Goal: Task Accomplishment & Management: Complete application form

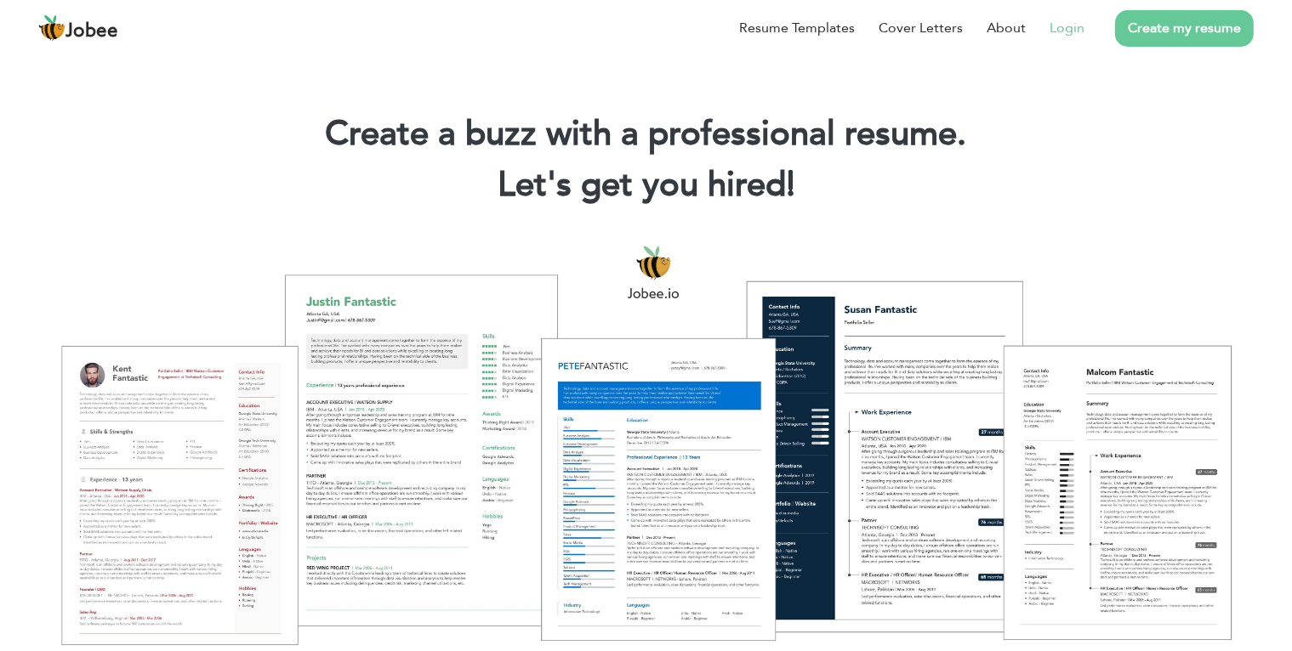
click at [1055, 30] on link "Login" at bounding box center [1066, 28] width 35 height 20
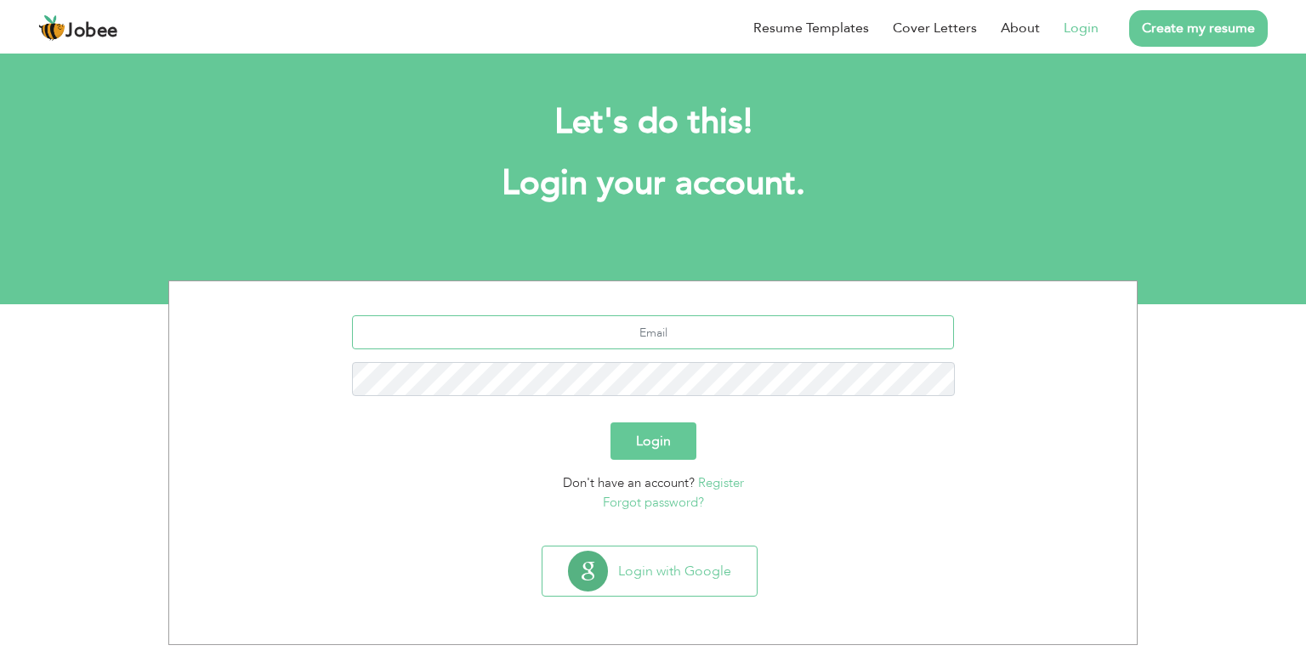
click at [762, 329] on input "text" at bounding box center [653, 333] width 603 height 34
type input "sheikhasadullah31@gmail.com"
click at [640, 437] on button "Login" at bounding box center [654, 441] width 86 height 37
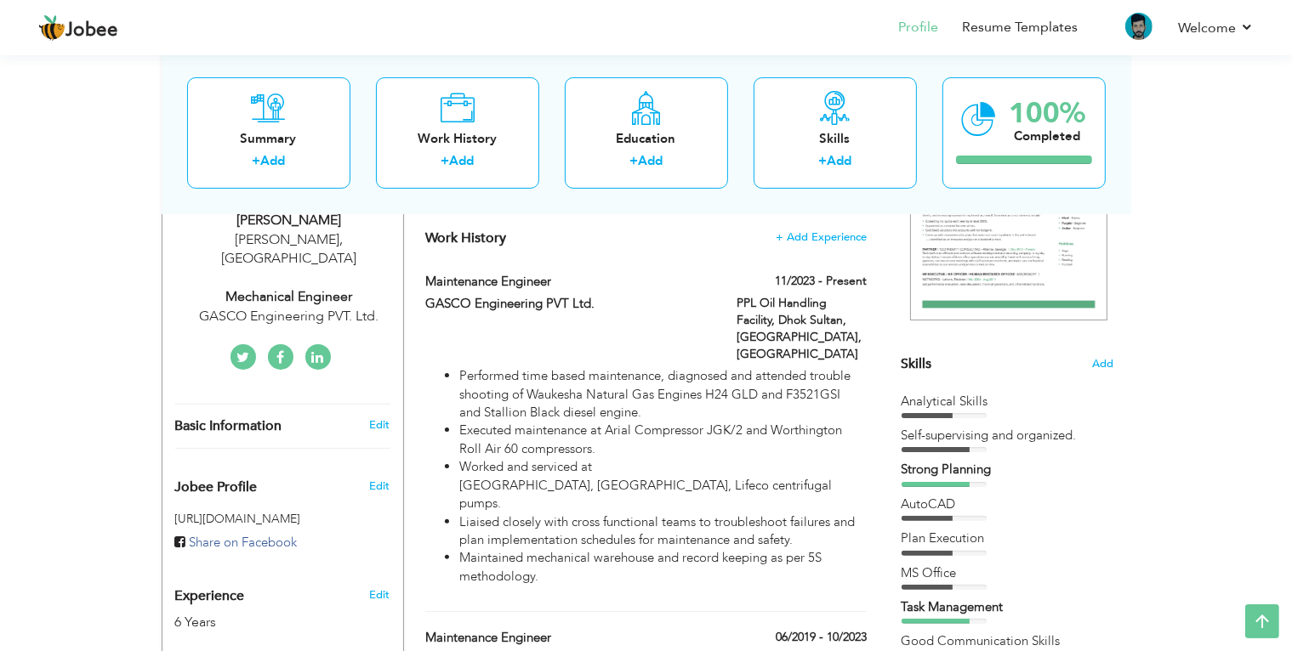
scroll to position [286, 0]
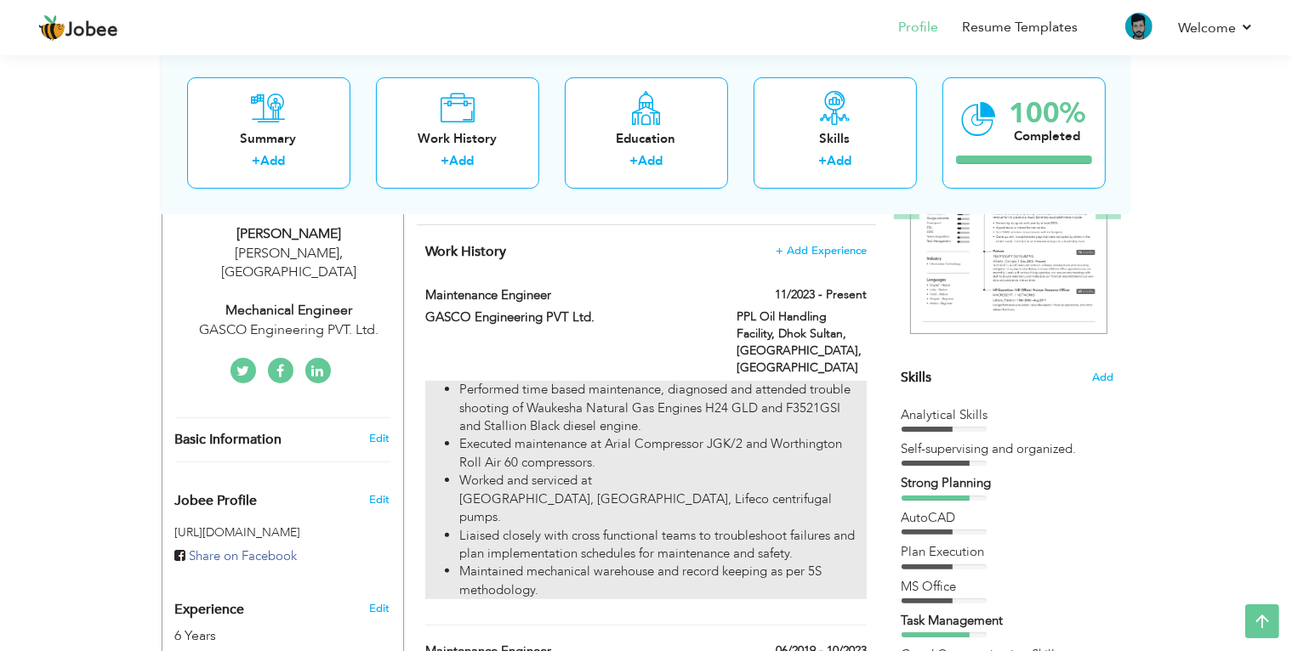
click at [815, 527] on li "Liaised closely with cross functional teams to troubleshoot failures and plan i…" at bounding box center [662, 545] width 407 height 37
type input "Maintenance Engineer"
type input "GASCO Engineering PVT Ltd."
type input "11/2023"
type input "[GEOGRAPHIC_DATA]"
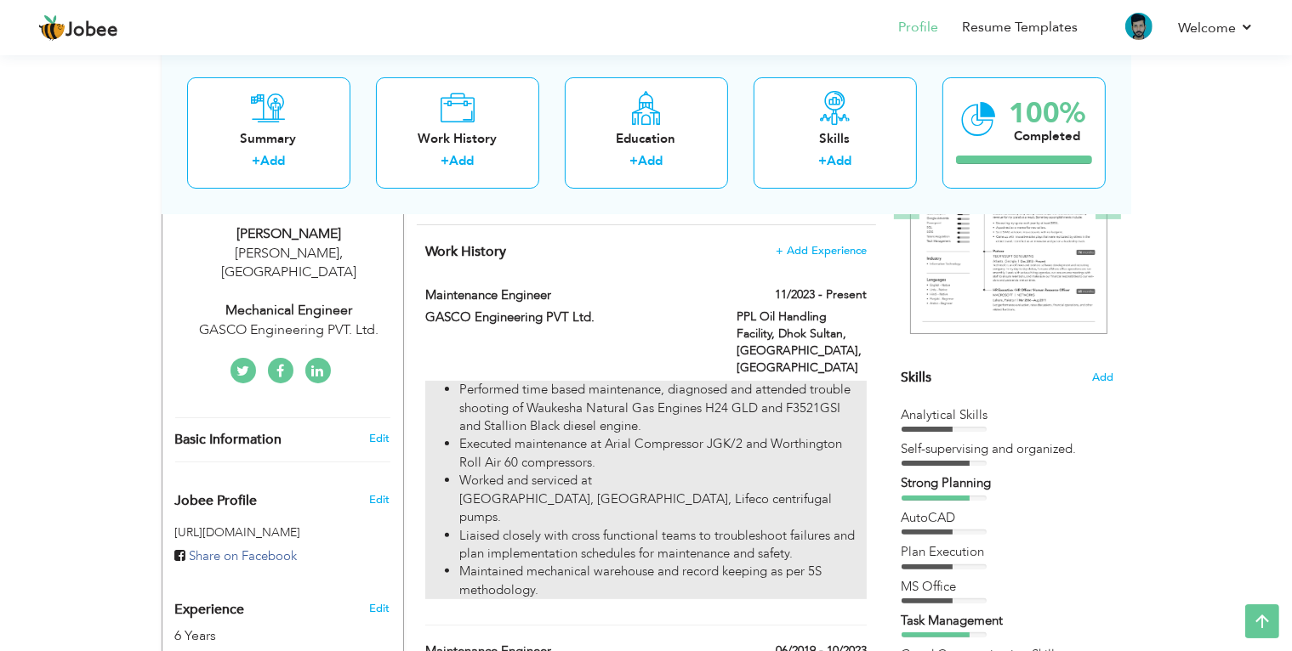
type input "PPL Oil Handling Facility, Dhok Sultan, [GEOGRAPHIC_DATA]"
checkbox input "true"
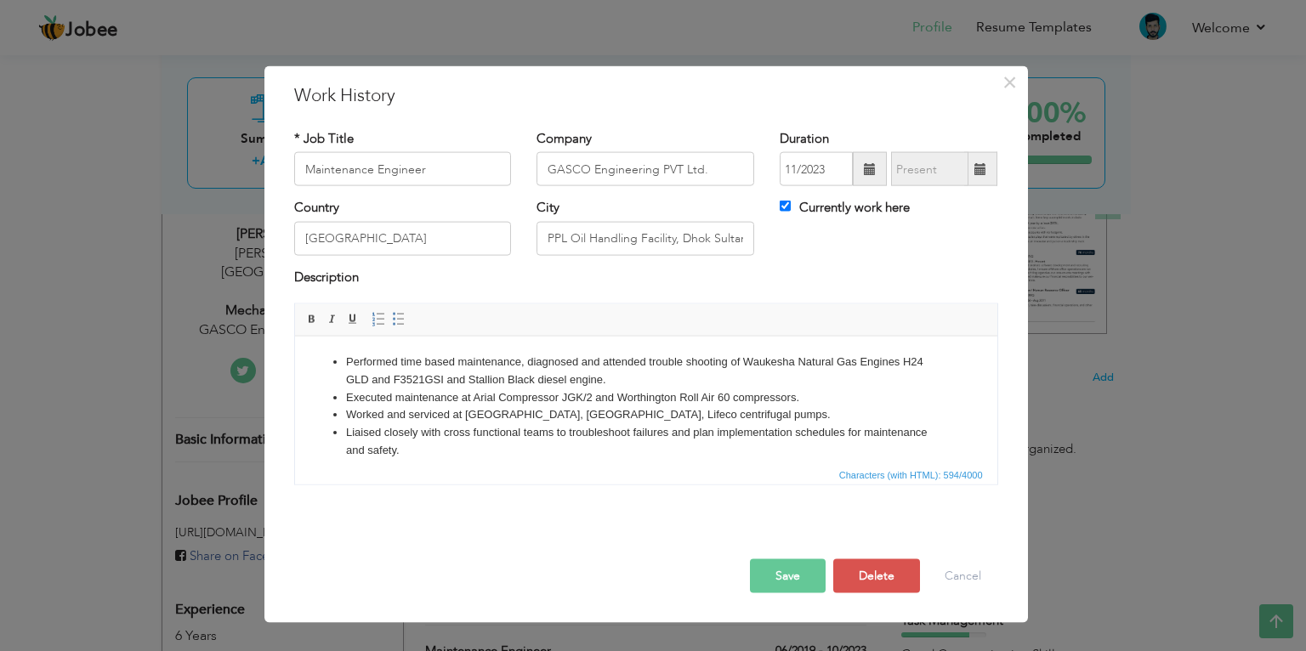
click at [864, 173] on span at bounding box center [870, 169] width 12 height 12
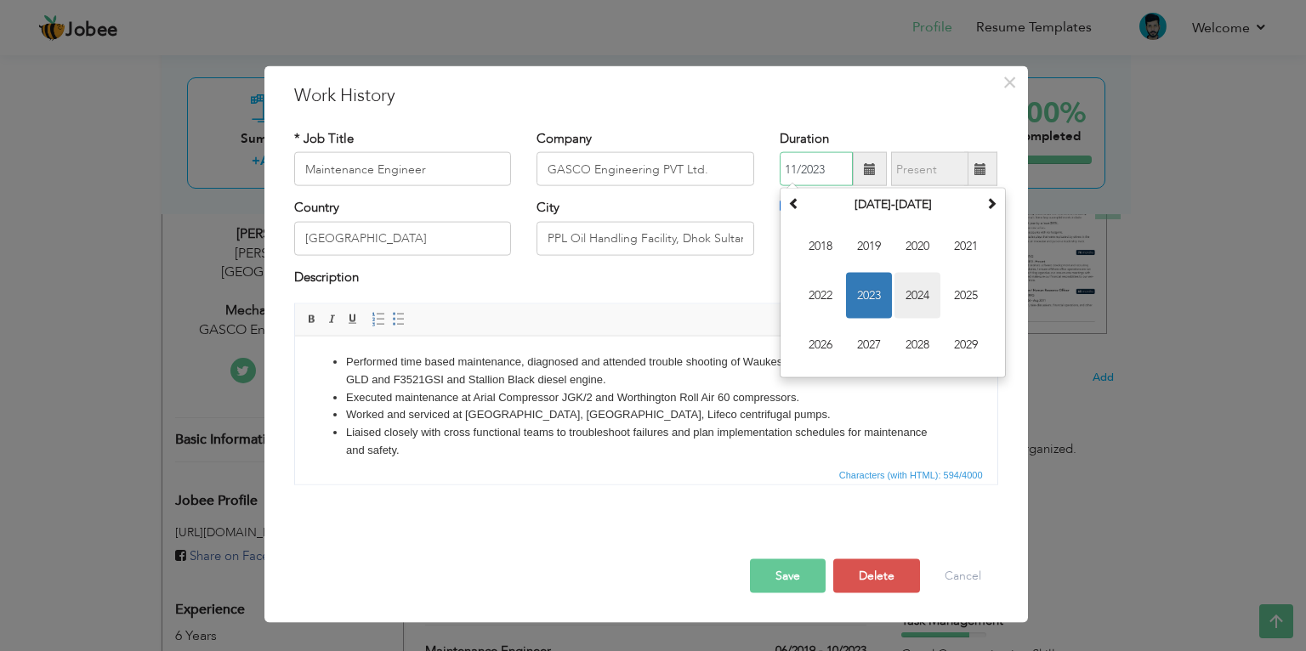
click at [907, 288] on span "2024" at bounding box center [918, 296] width 46 height 46
click at [873, 341] on span "Oct" at bounding box center [869, 345] width 46 height 46
type input "10/2024"
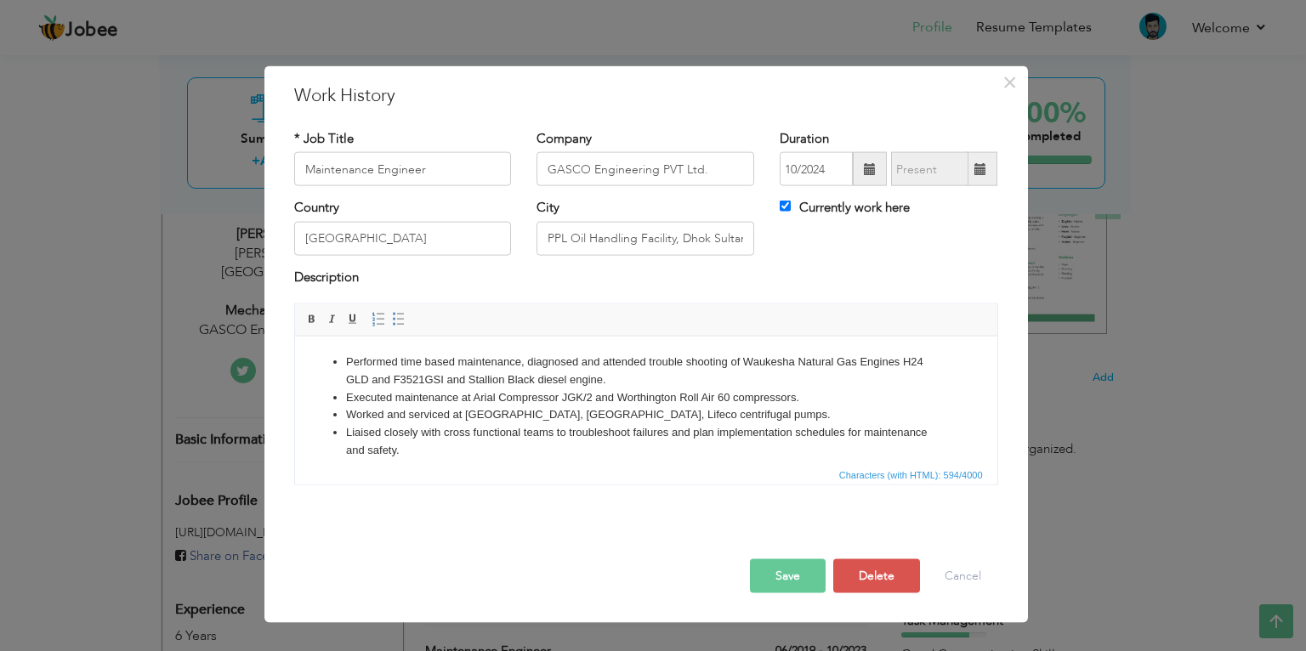
click at [806, 576] on button "Save" at bounding box center [788, 577] width 76 height 34
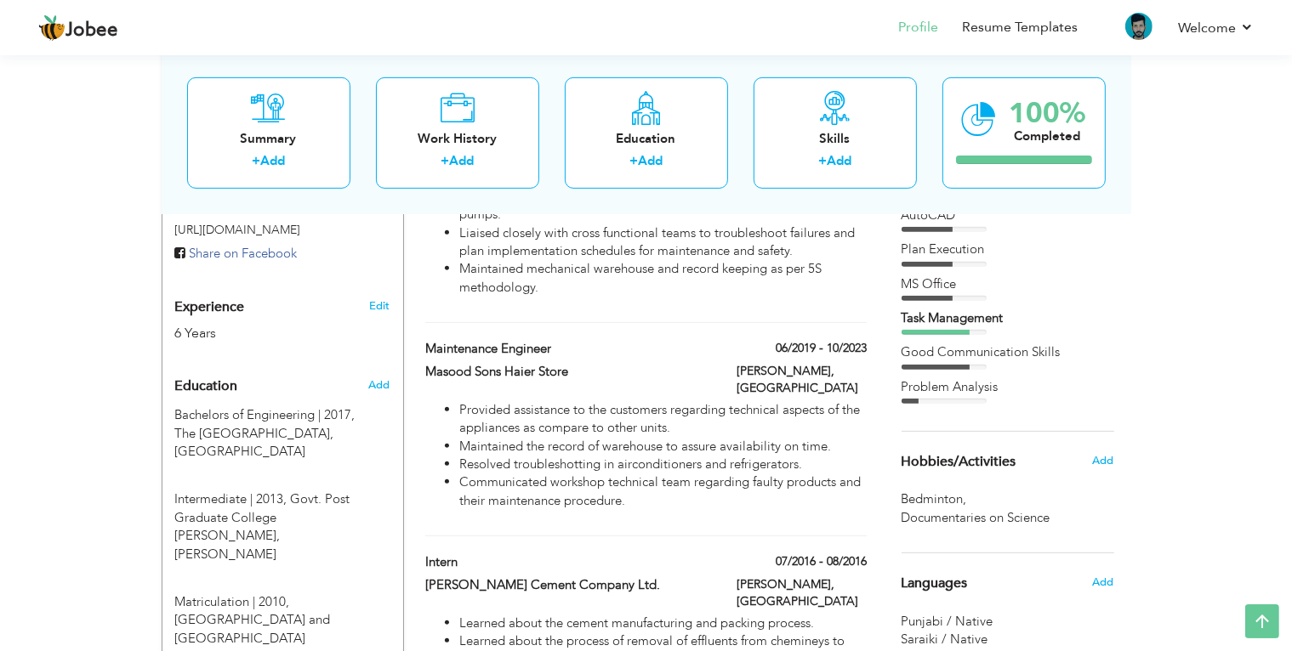
scroll to position [587, 0]
click at [847, 342] on label "06/2019 - 10/2023" at bounding box center [815, 350] width 103 height 17
type input "Masood Sons Haier Store"
type input "06/2019"
type input "10/2023"
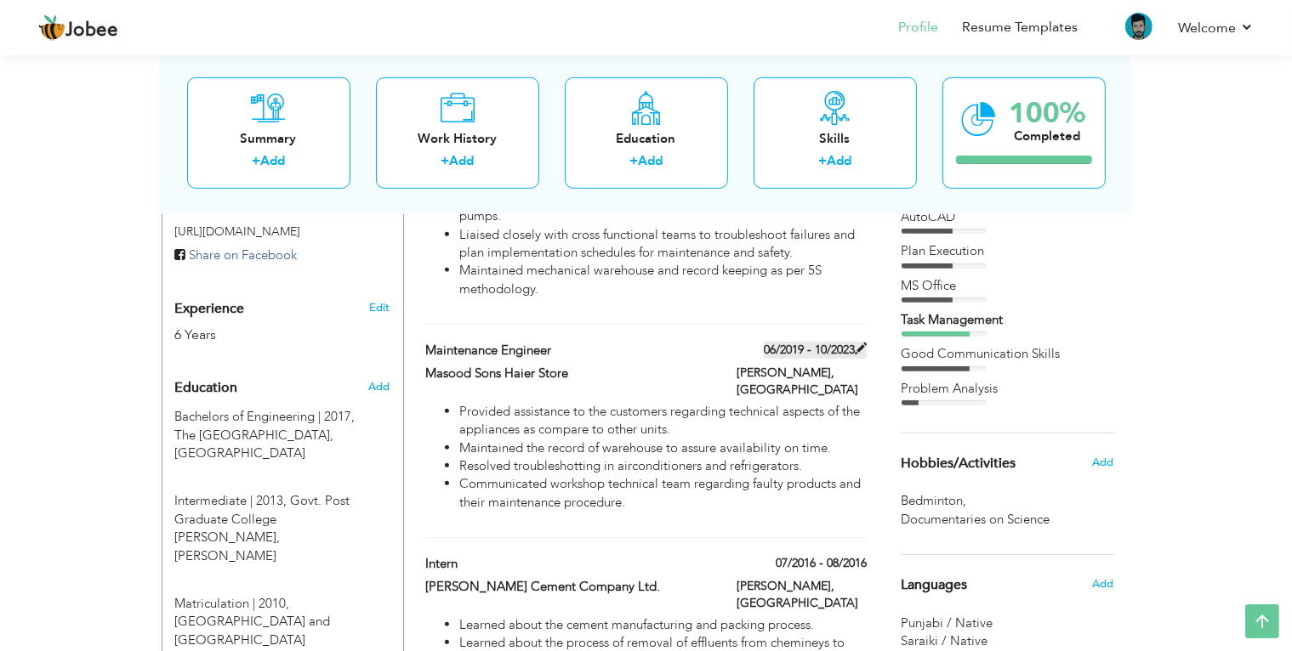
type input "[PERSON_NAME]"
checkbox input "false"
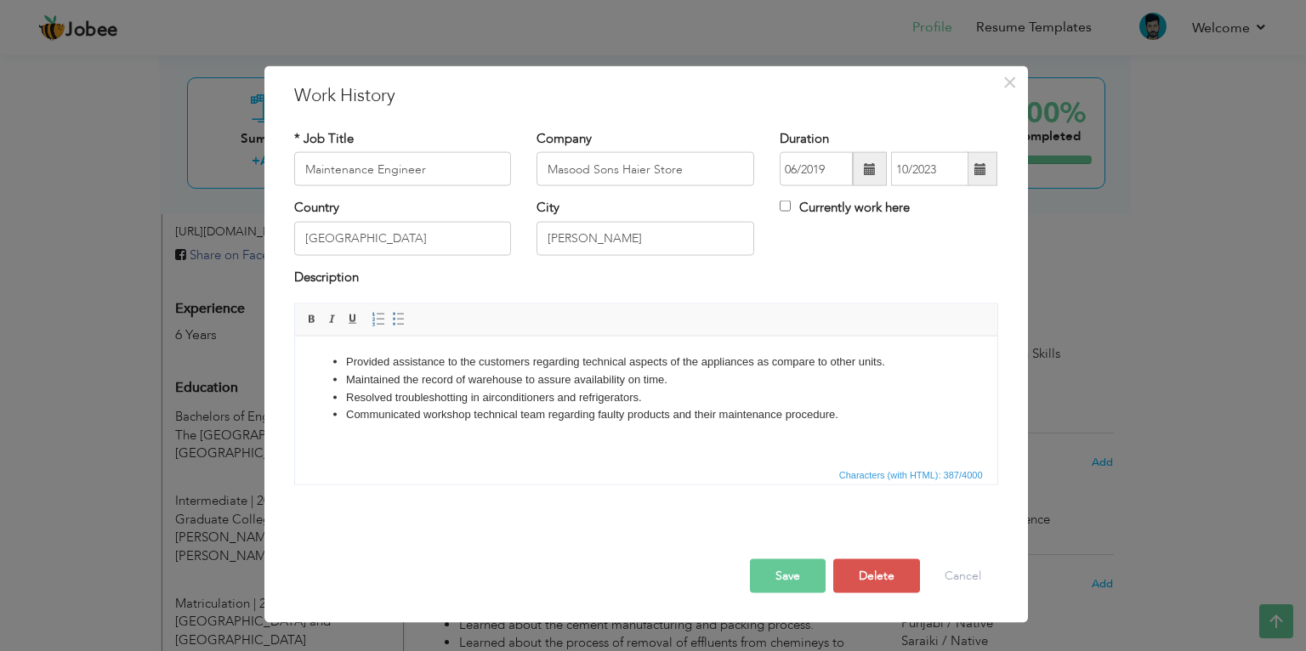
click at [975, 168] on span at bounding box center [981, 169] width 12 height 12
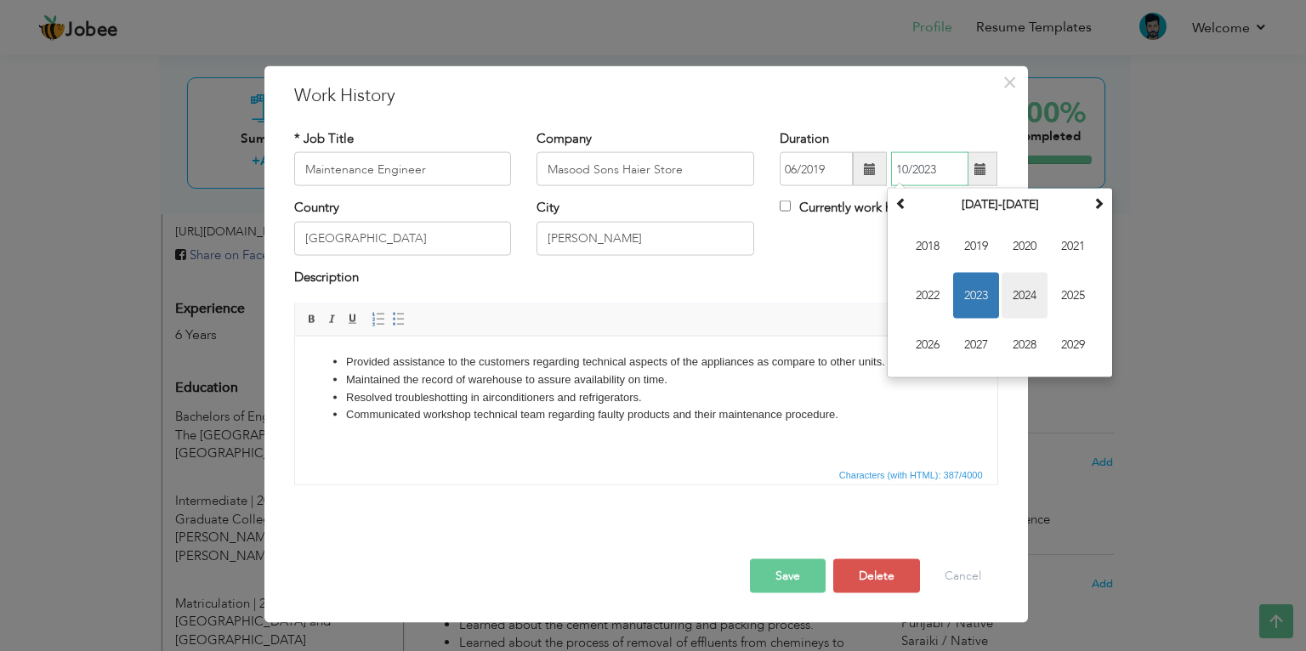
click at [1010, 290] on span "2024" at bounding box center [1025, 296] width 46 height 46
click at [938, 339] on span "Sep" at bounding box center [928, 345] width 46 height 46
type input "09/2024"
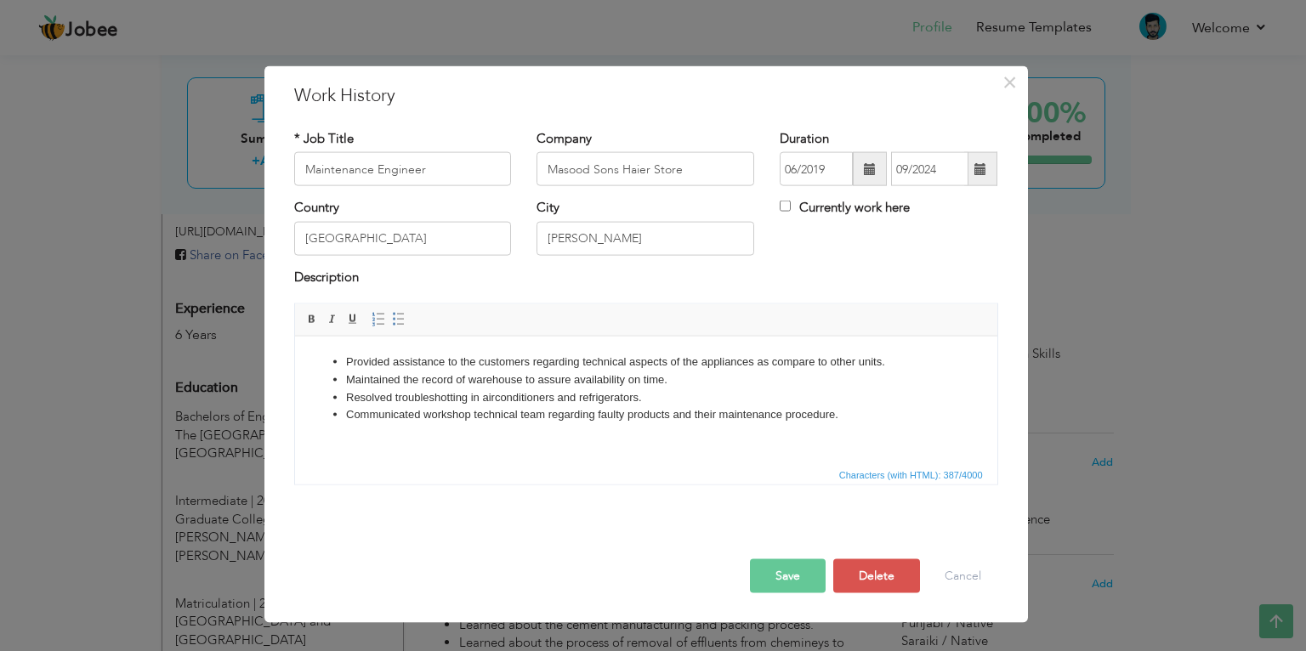
click at [790, 587] on button "Save" at bounding box center [788, 577] width 76 height 34
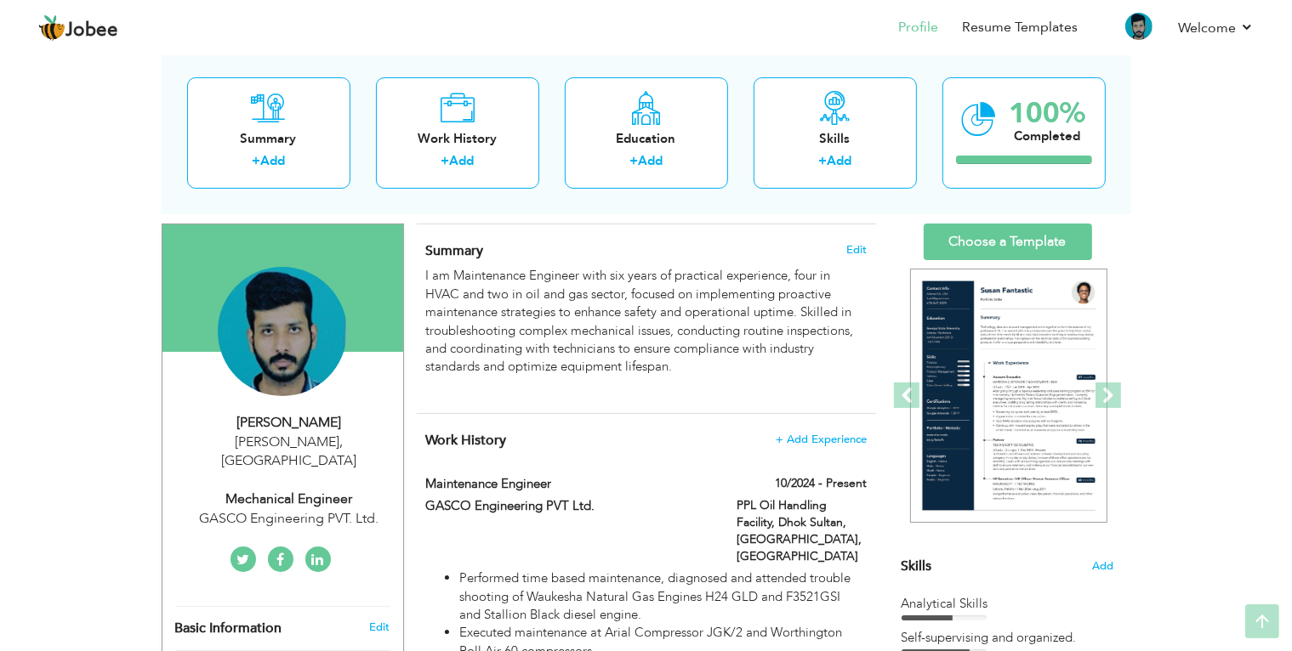
scroll to position [53, 0]
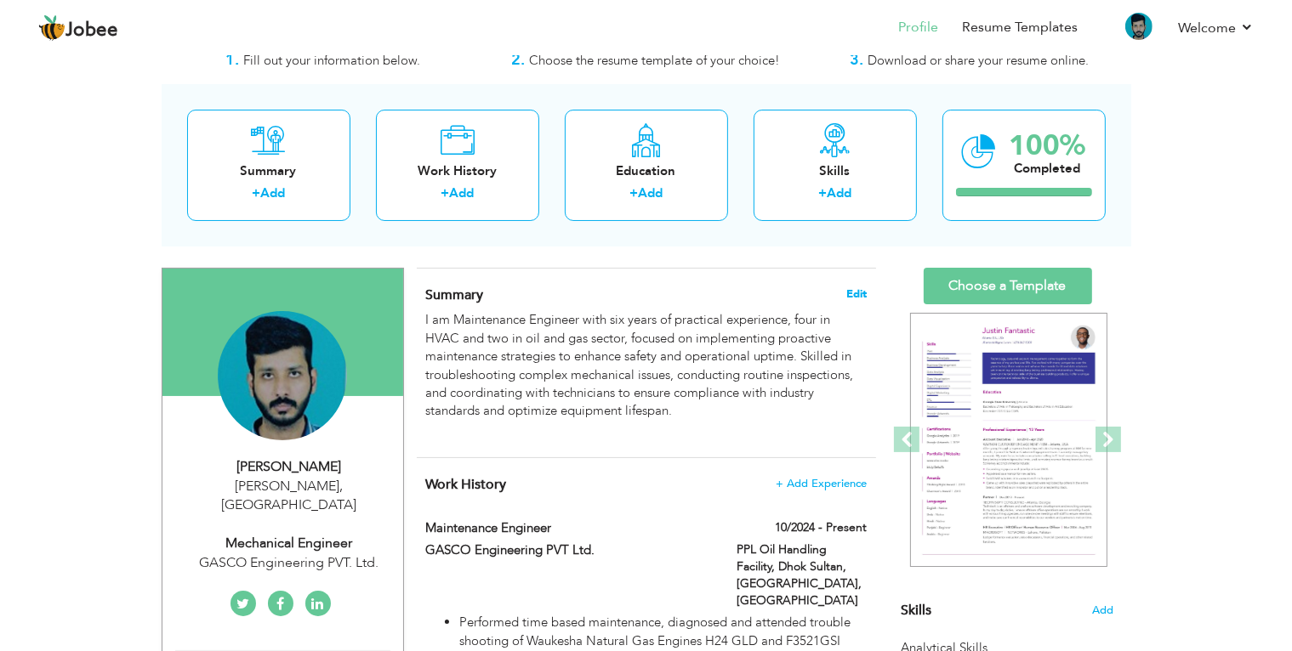
click at [854, 293] on span "Edit" at bounding box center [856, 294] width 20 height 12
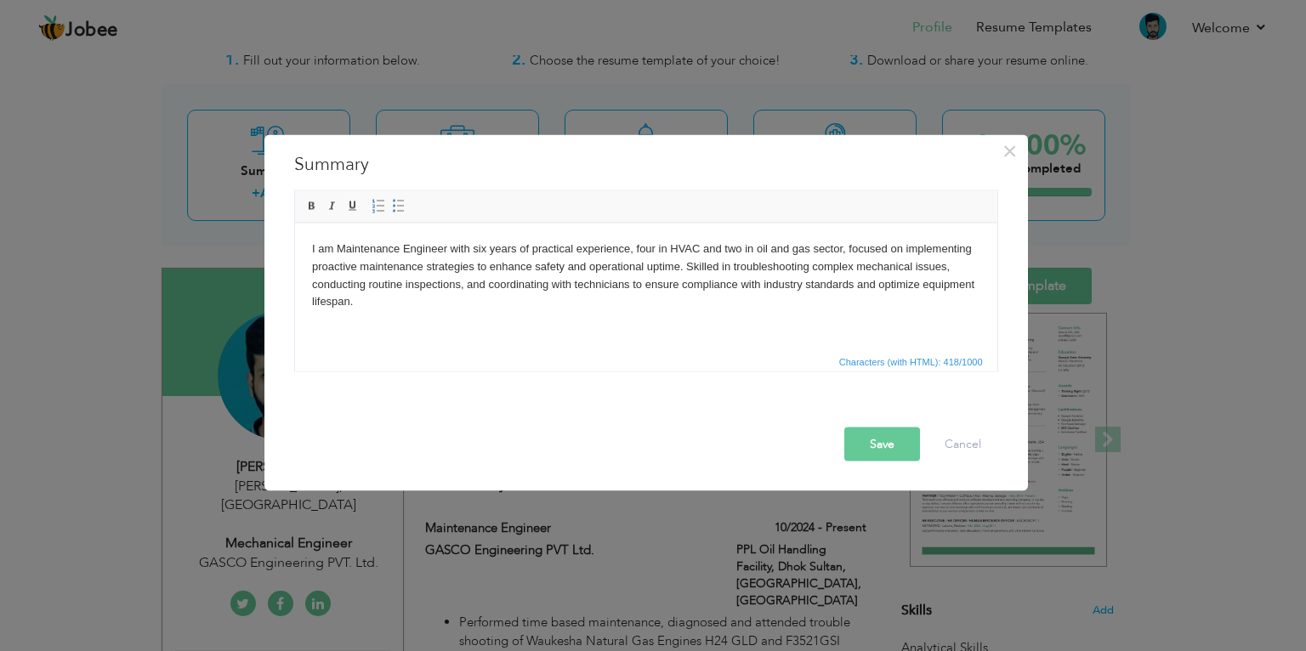
click at [652, 249] on body "I am Maintenance Engineer with six years of practical experience, four in HVAC …" at bounding box center [645, 284] width 668 height 88
click at [738, 250] on body "I am Maintenance Engineer with six years of practical experience, five in HVAC …" at bounding box center [645, 284] width 668 height 88
click at [859, 437] on button "Save" at bounding box center [883, 445] width 76 height 34
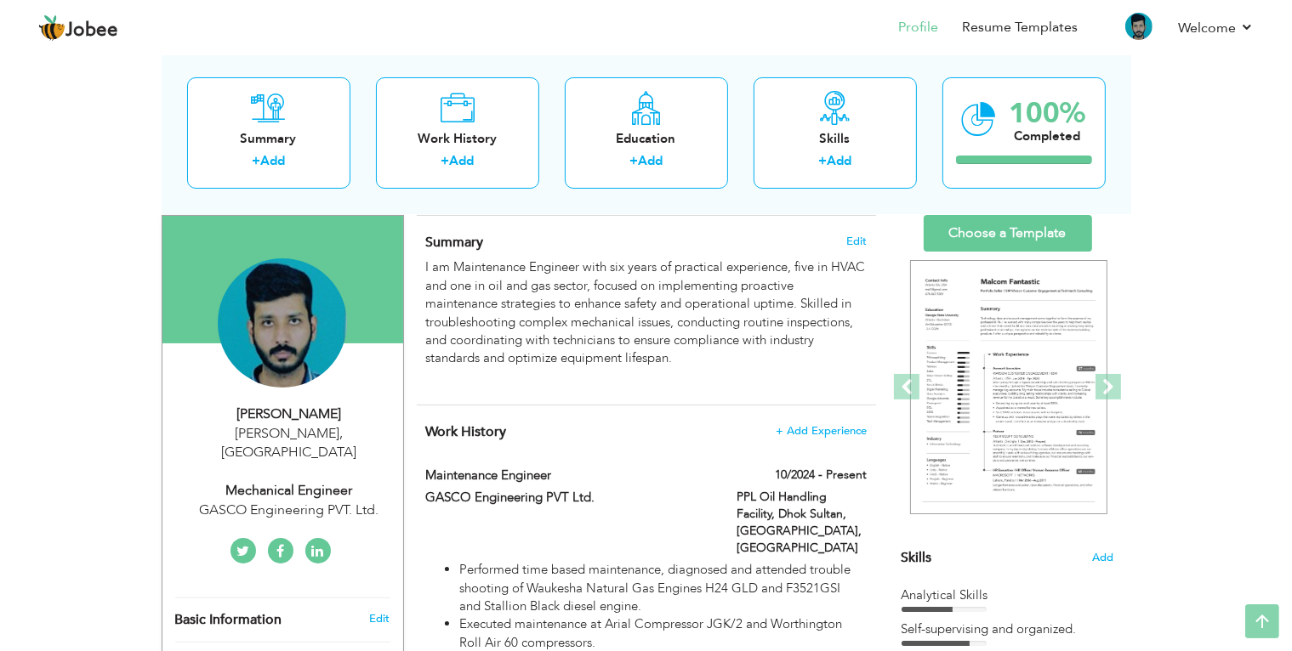
scroll to position [0, 0]
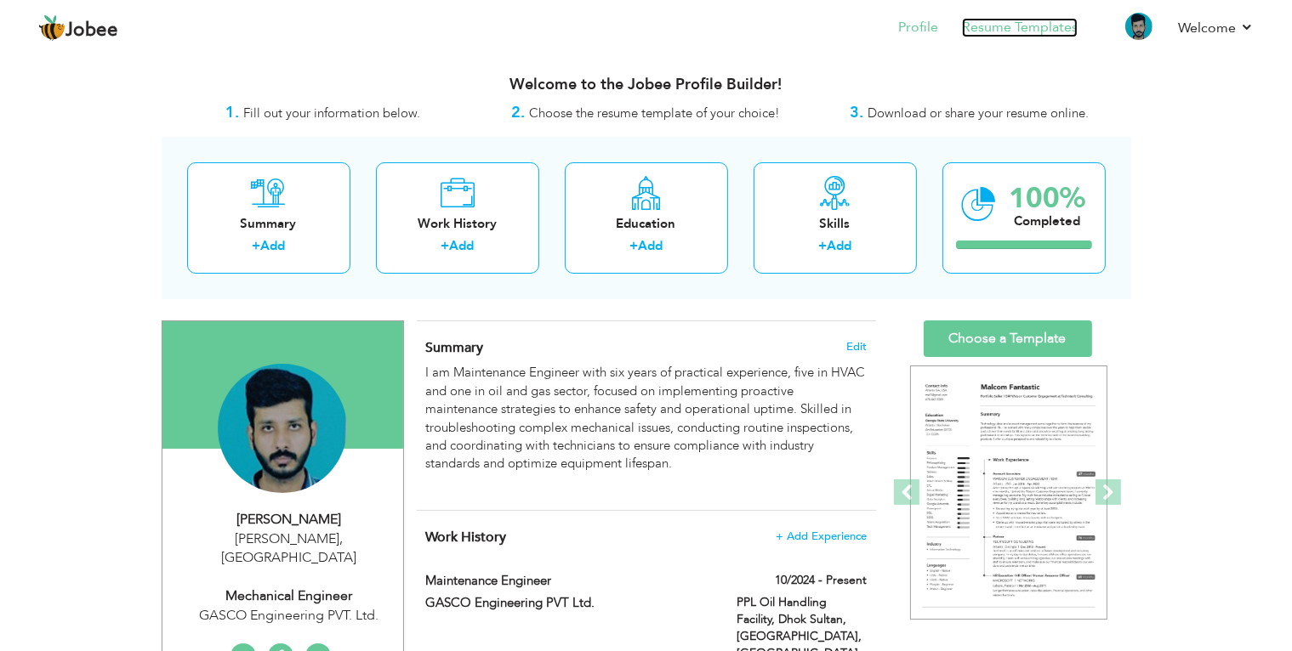
click at [1004, 31] on link "Resume Templates" at bounding box center [1020, 28] width 116 height 20
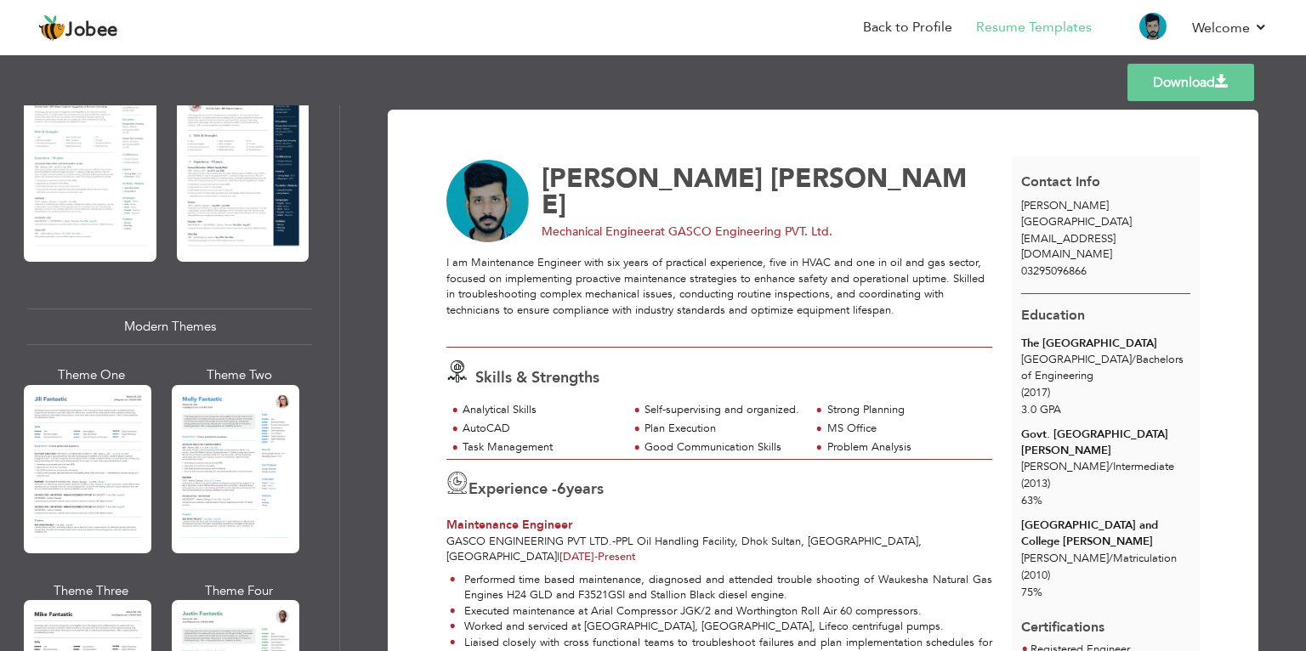
scroll to position [765, 0]
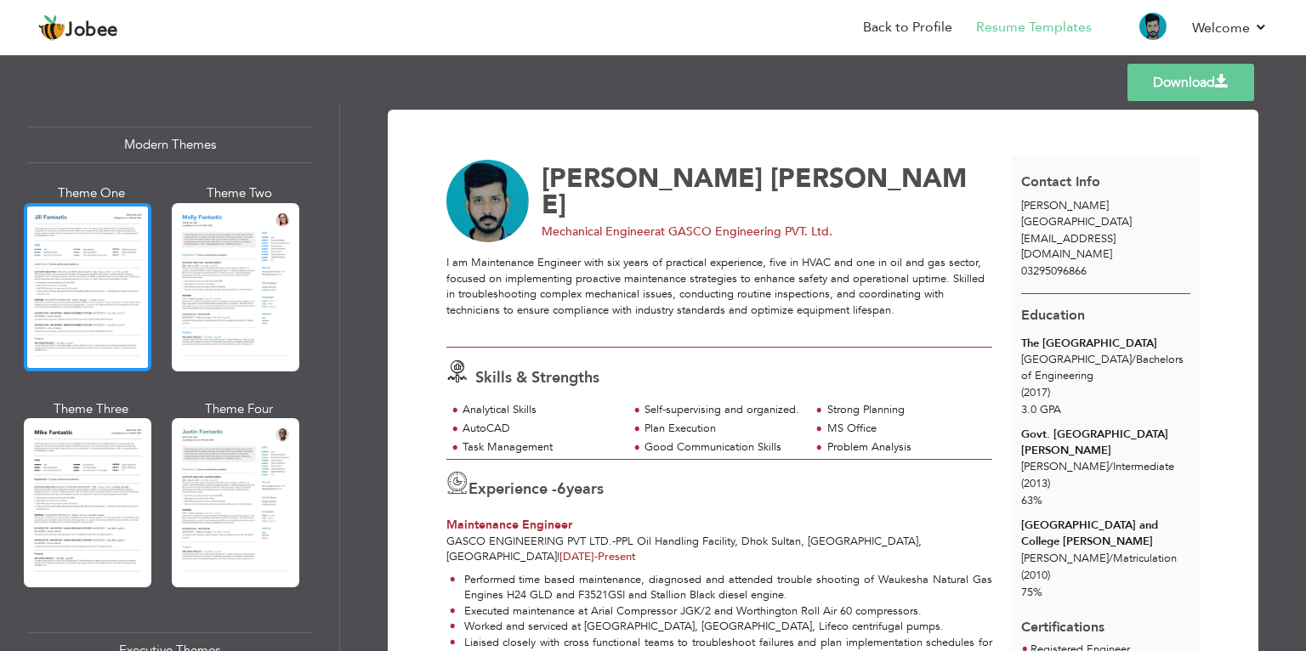
click at [134, 220] on div at bounding box center [88, 287] width 128 height 168
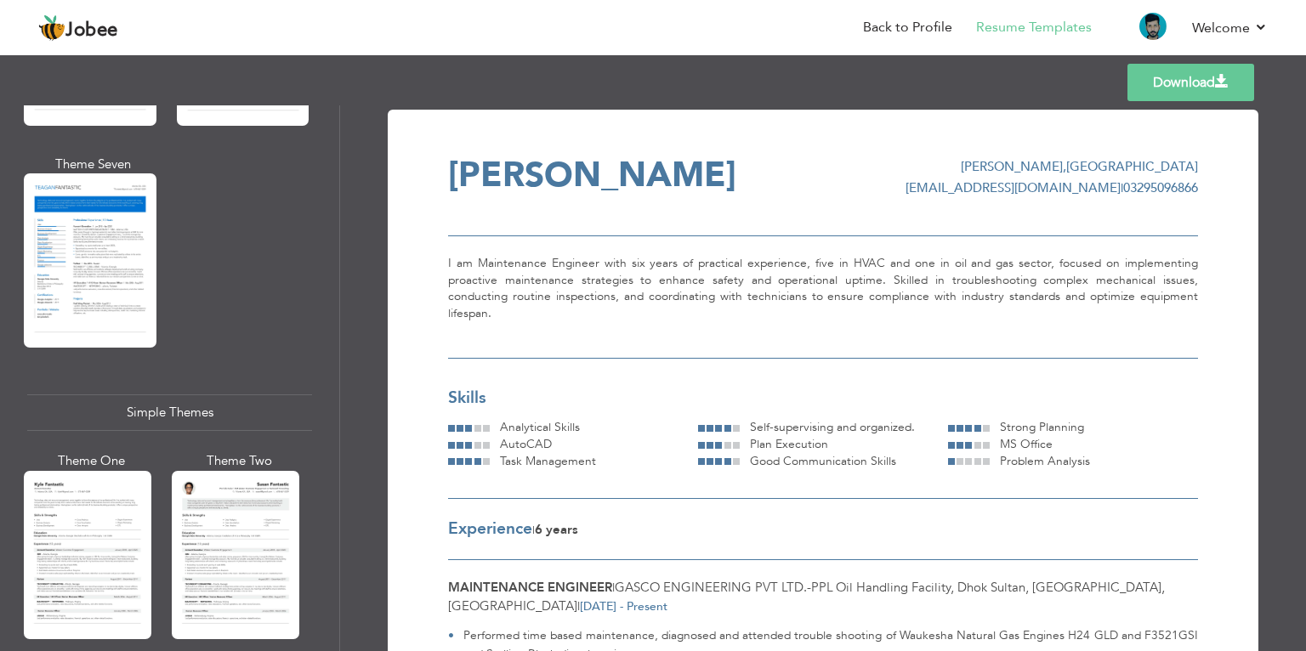
scroll to position [2725, 0]
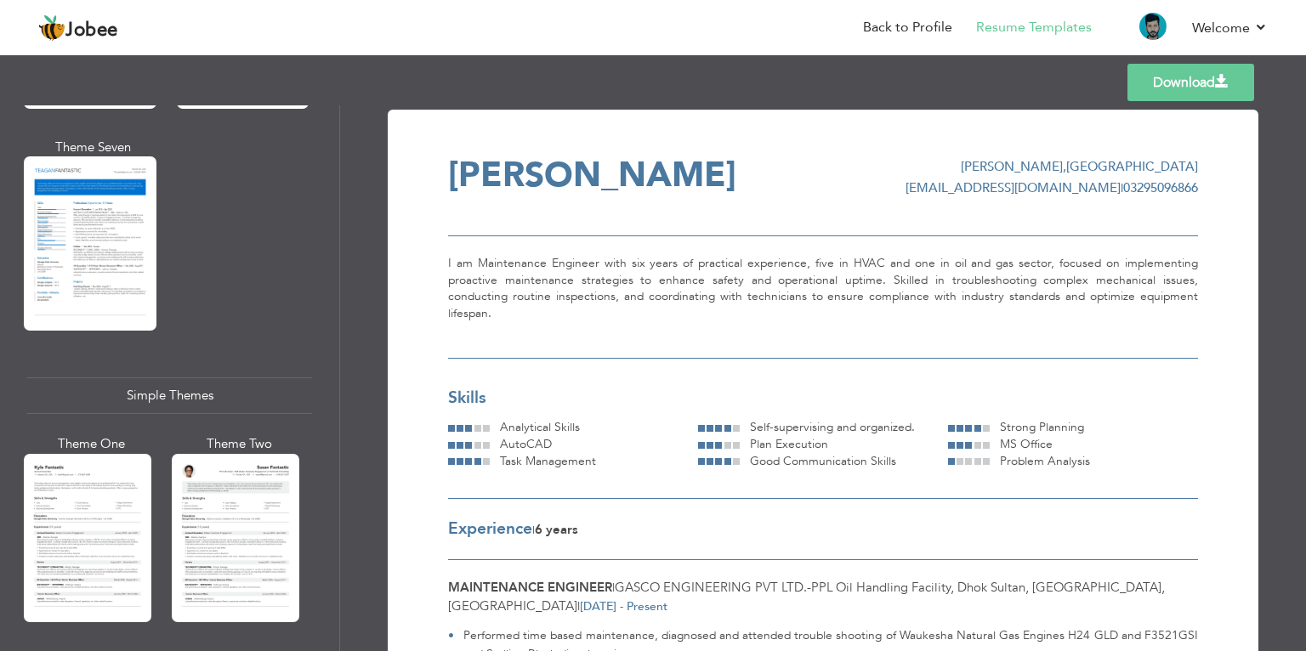
click at [105, 509] on div at bounding box center [88, 538] width 128 height 168
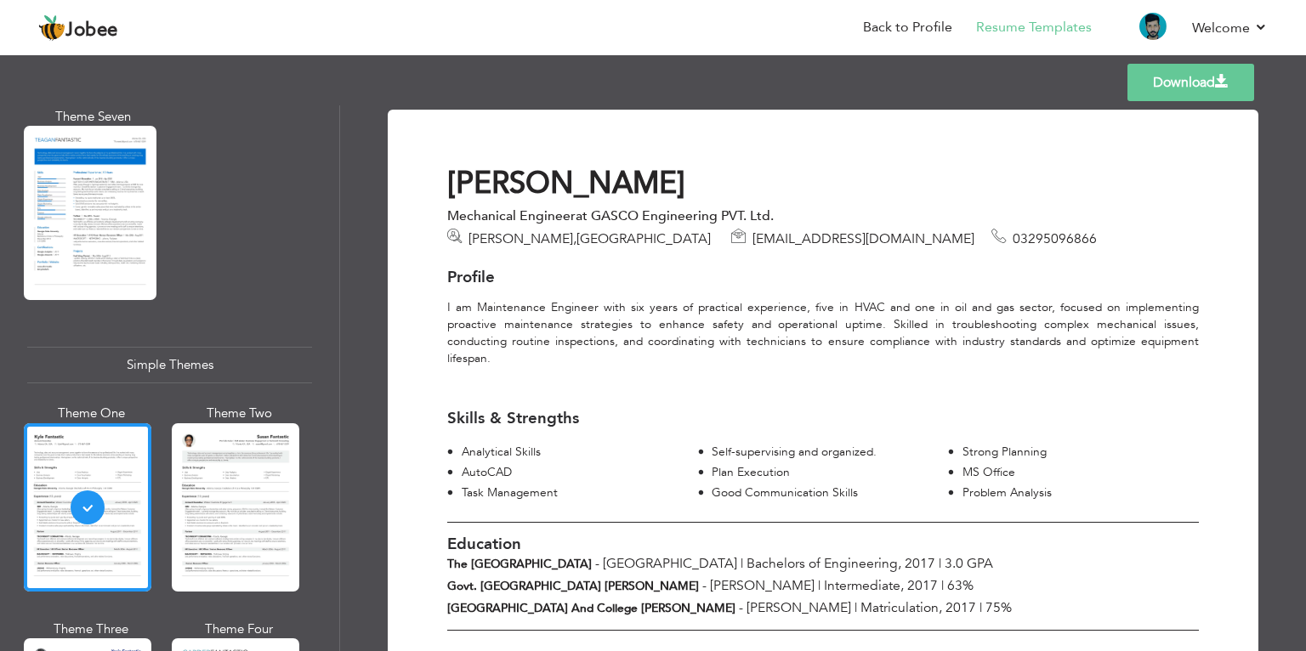
scroll to position [2803, 0]
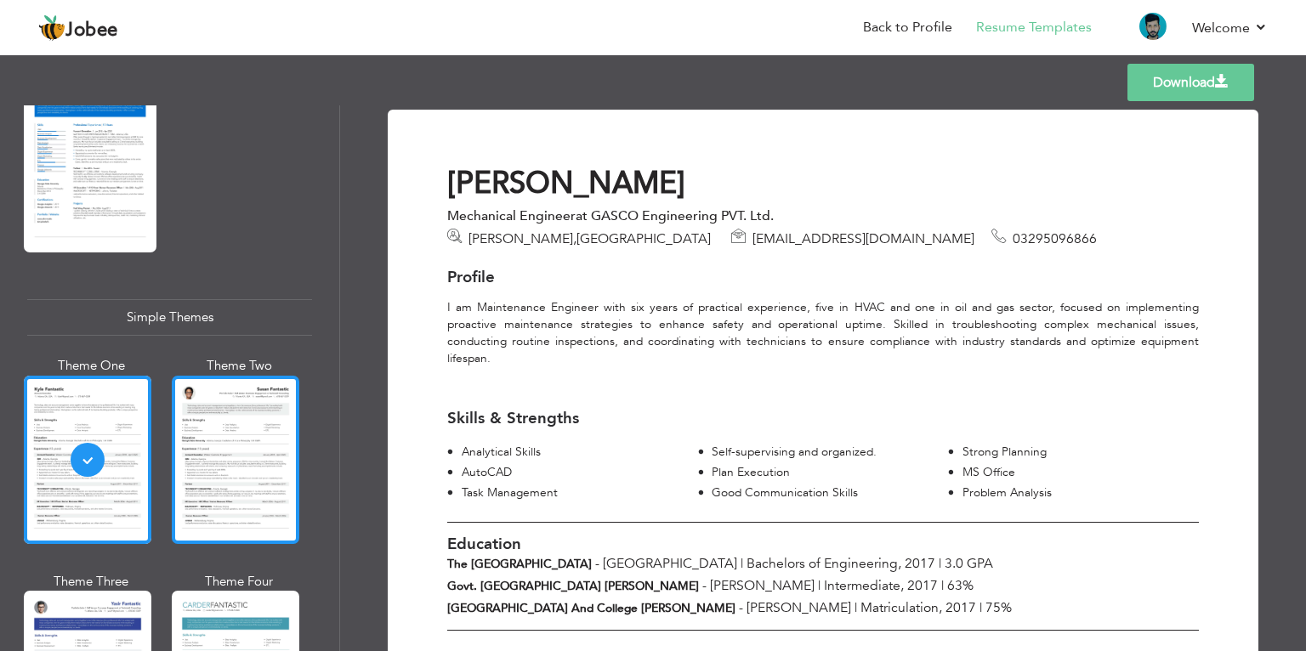
click at [257, 454] on div at bounding box center [236, 460] width 128 height 168
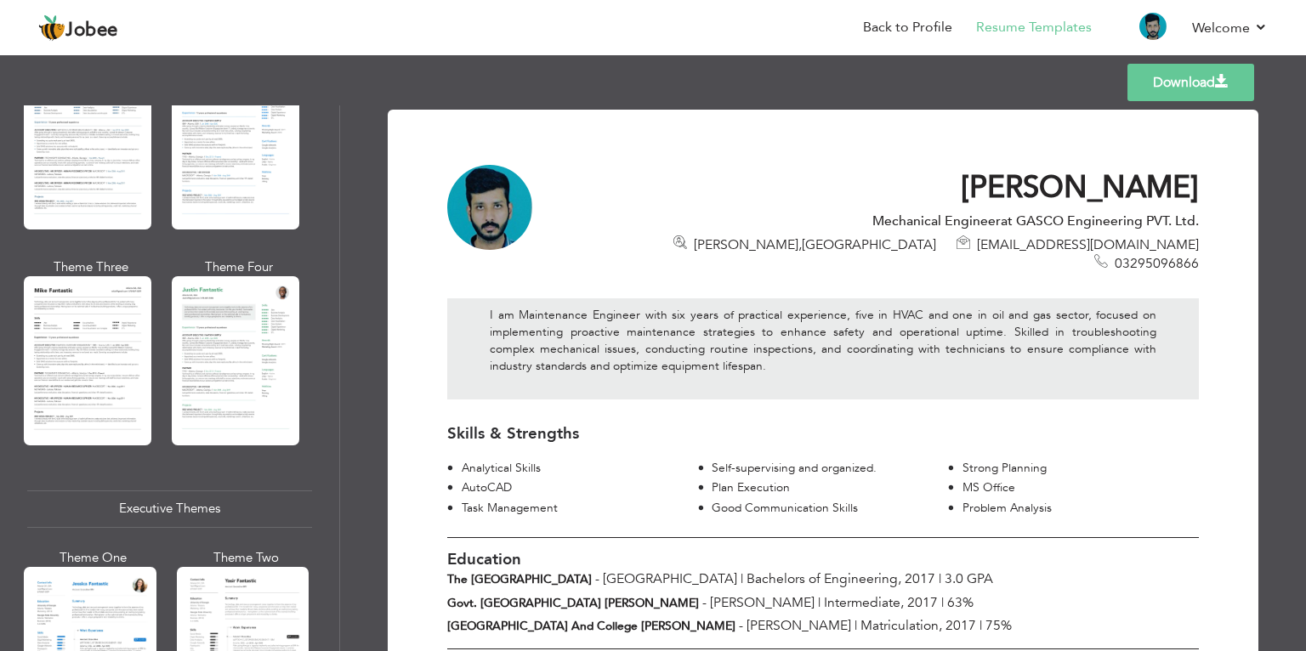
scroll to position [842, 0]
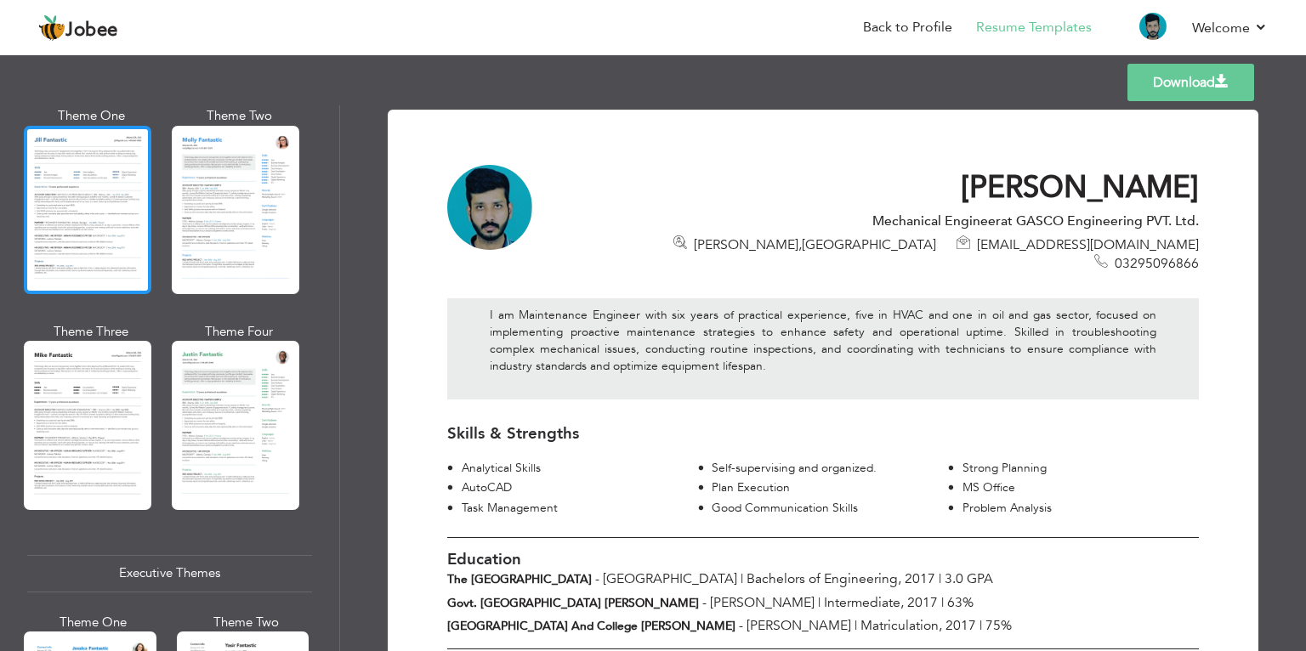
click at [90, 216] on div at bounding box center [88, 210] width 128 height 168
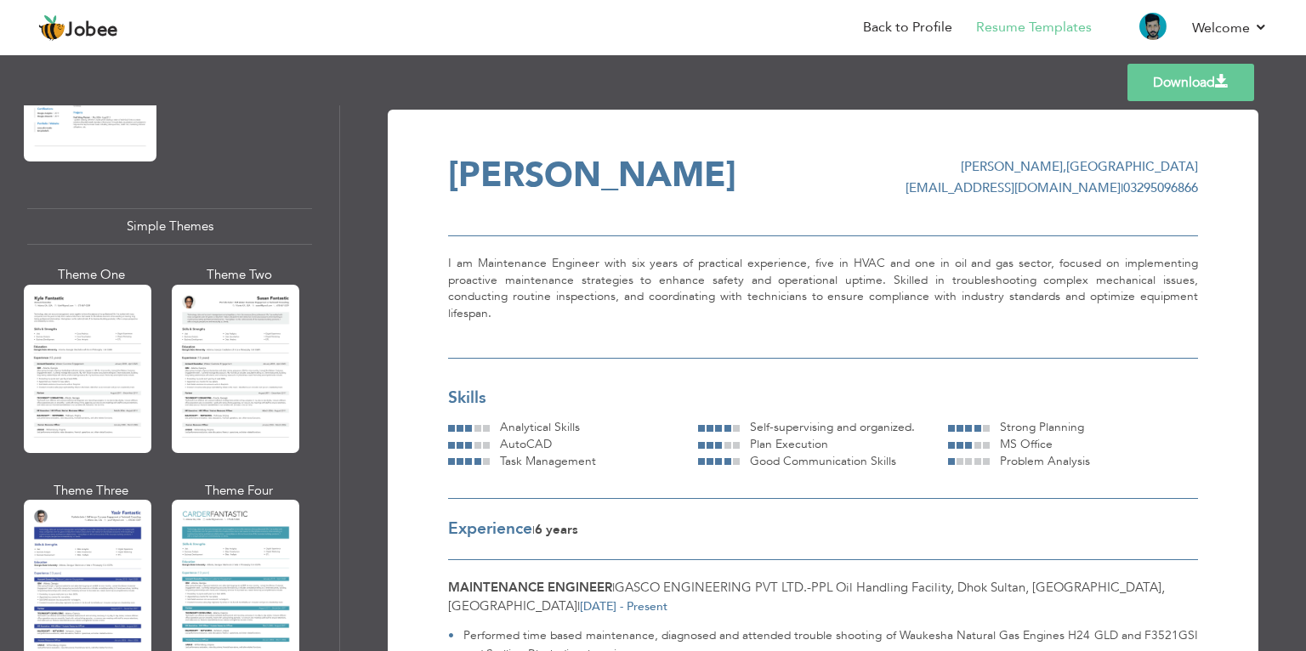
scroll to position [2924, 0]
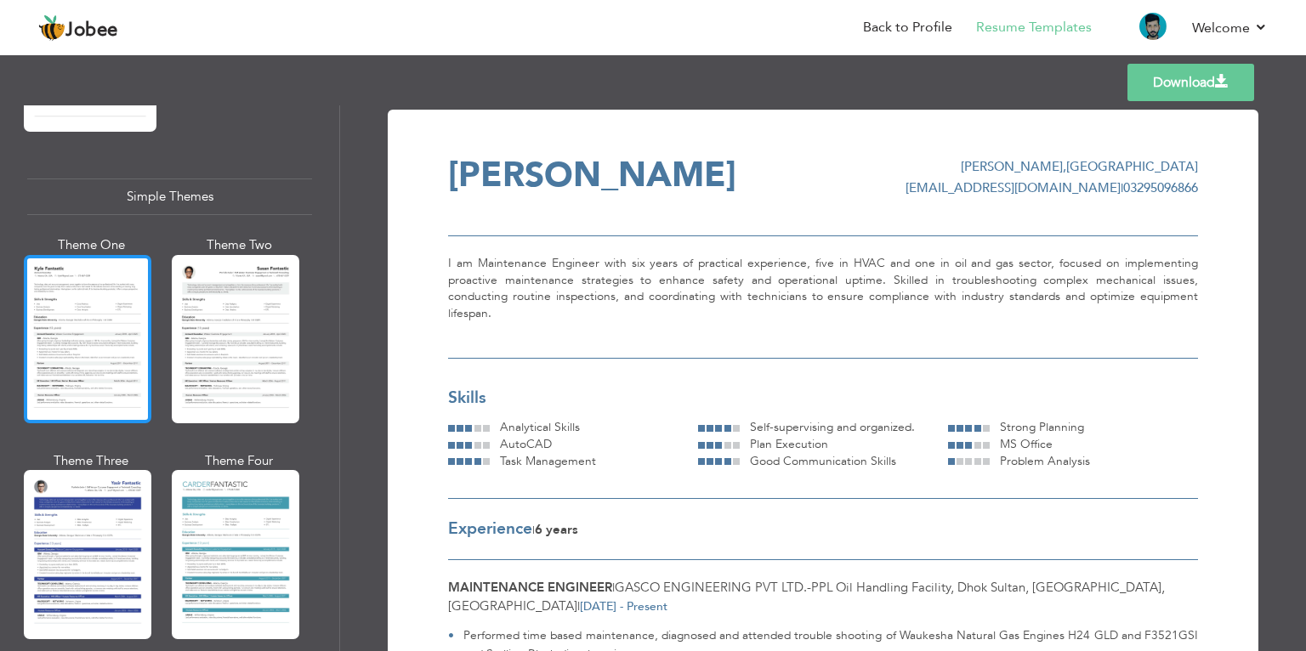
click at [109, 312] on div at bounding box center [88, 339] width 128 height 168
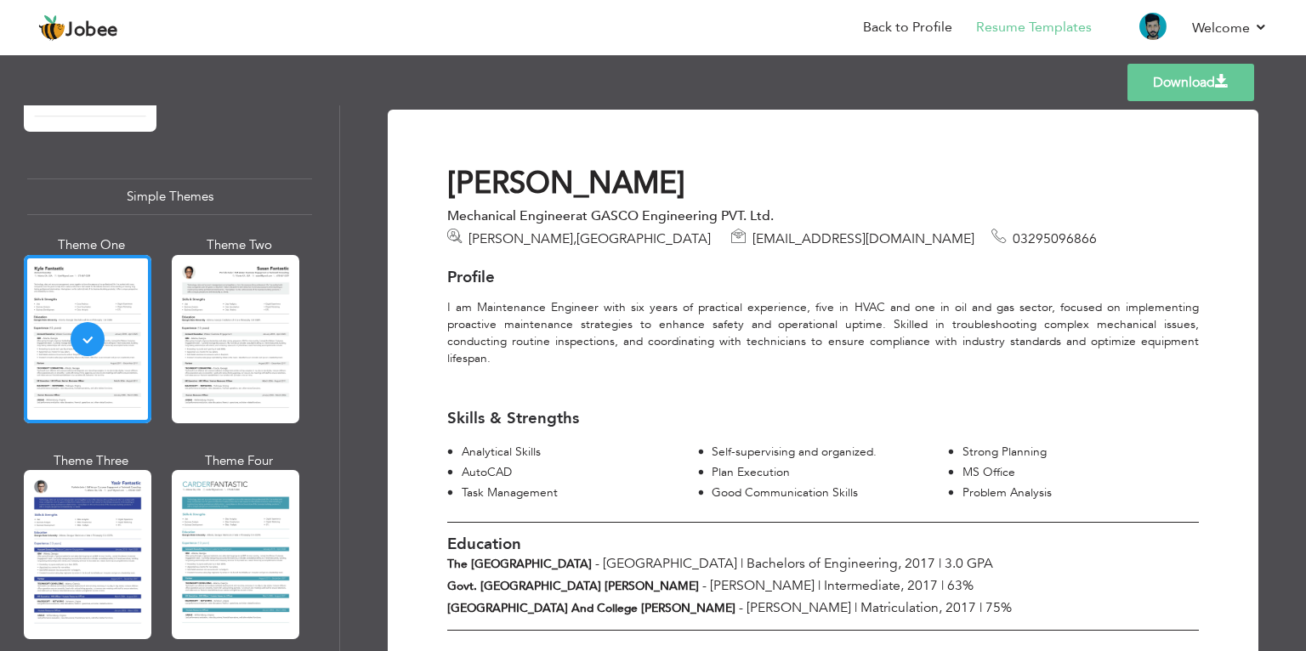
click at [1142, 81] on link "Download" at bounding box center [1191, 82] width 127 height 37
